Goal: Information Seeking & Learning: Learn about a topic

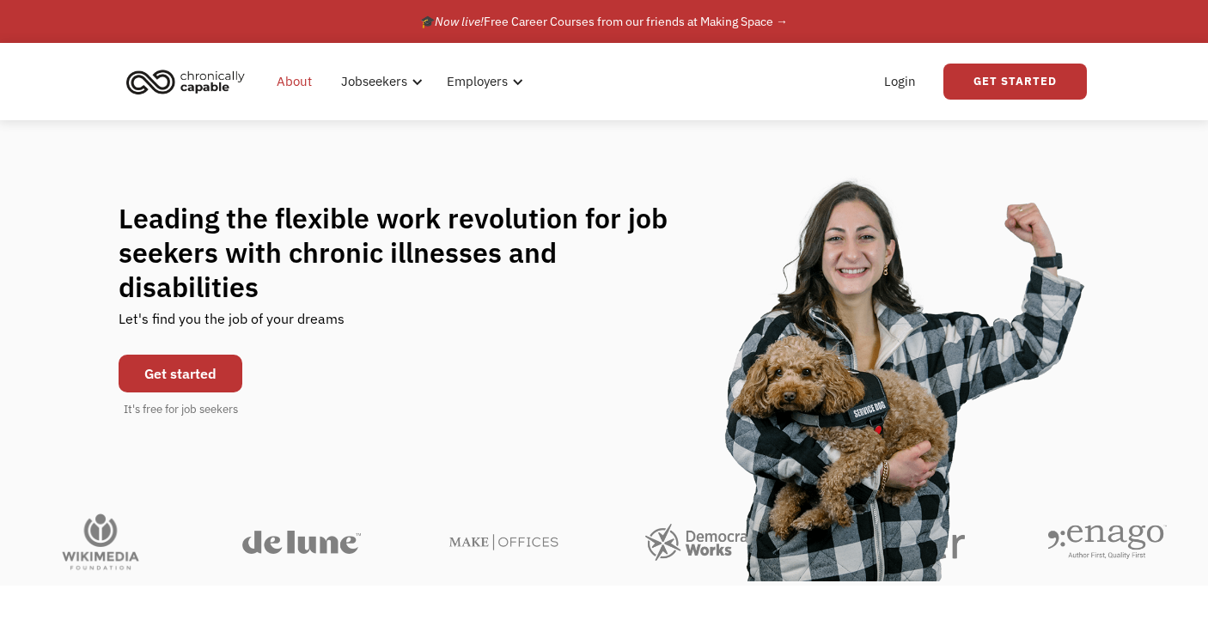
click at [295, 82] on link "About" at bounding box center [294, 81] width 56 height 55
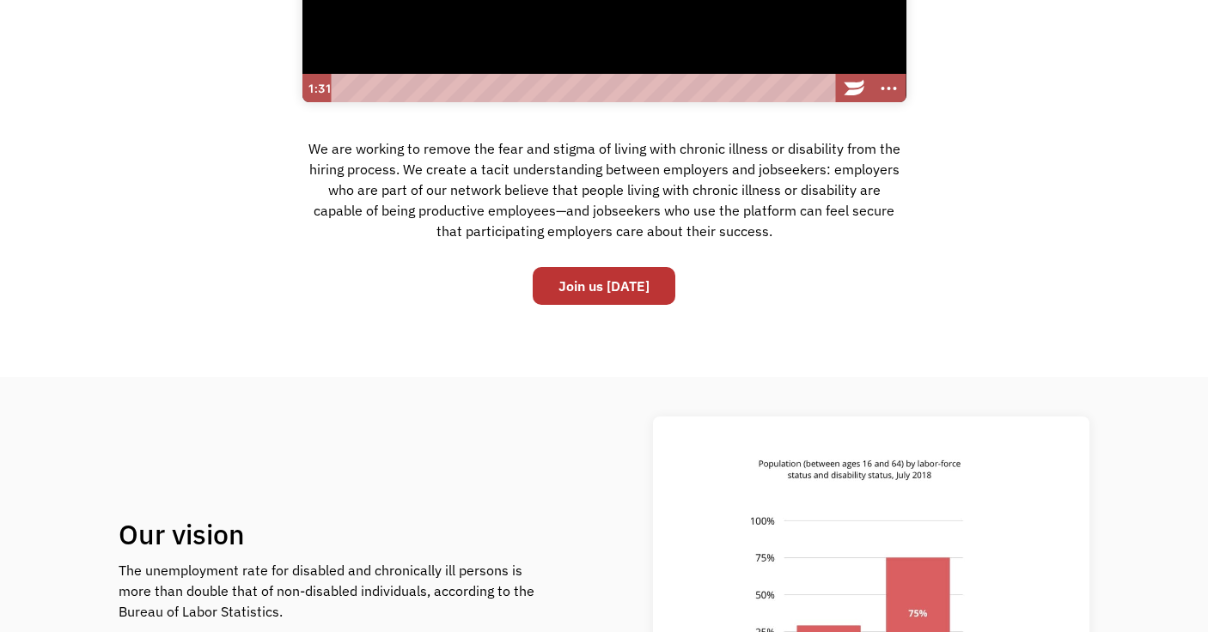
scroll to position [423, 0]
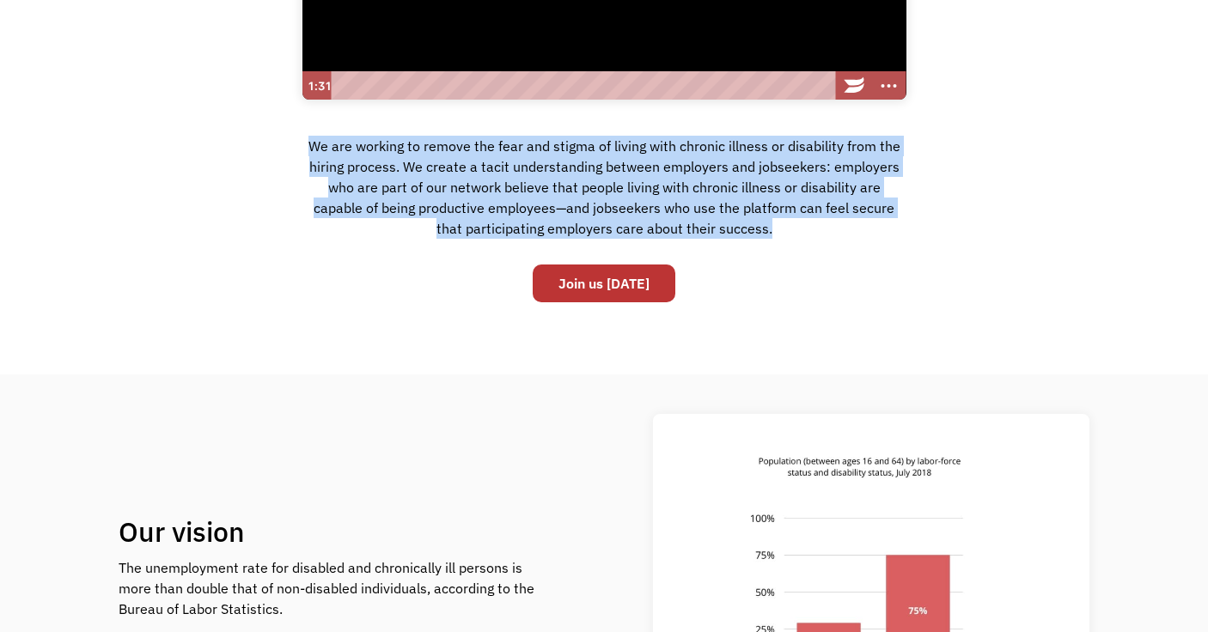
drag, startPoint x: 312, startPoint y: 146, endPoint x: 799, endPoint y: 232, distance: 494.5
click at [800, 233] on div "We are working to remove the fear and stigma of living with chronic illness or …" at bounding box center [604, 193] width 604 height 125
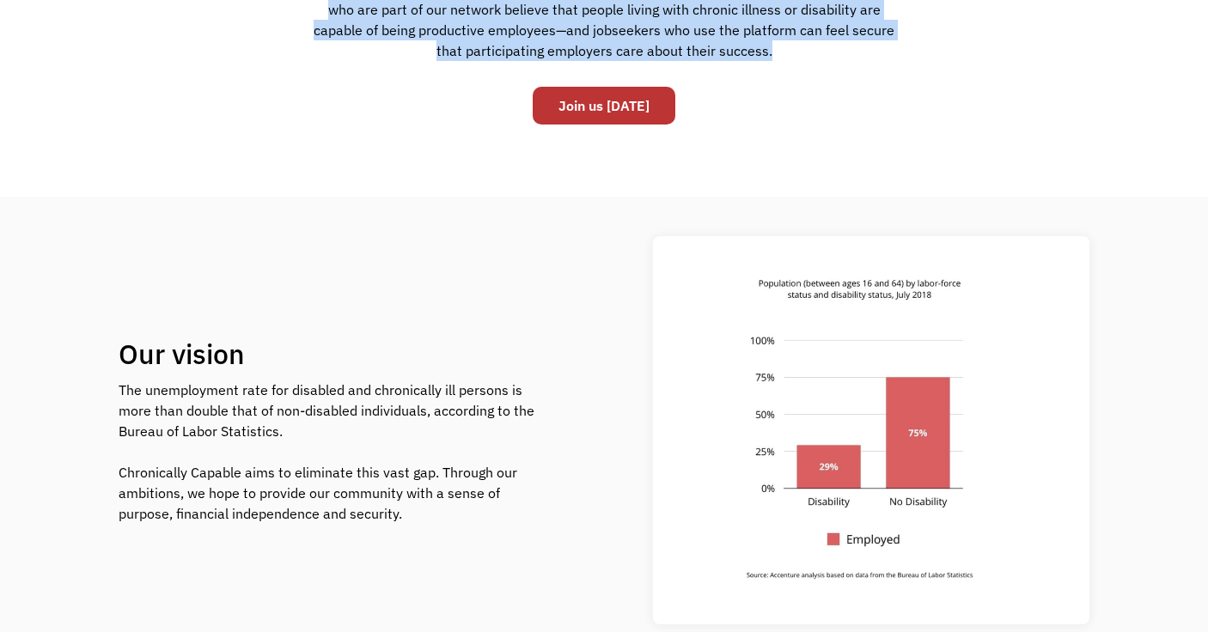
scroll to position [621, 0]
